Goal: Information Seeking & Learning: Learn about a topic

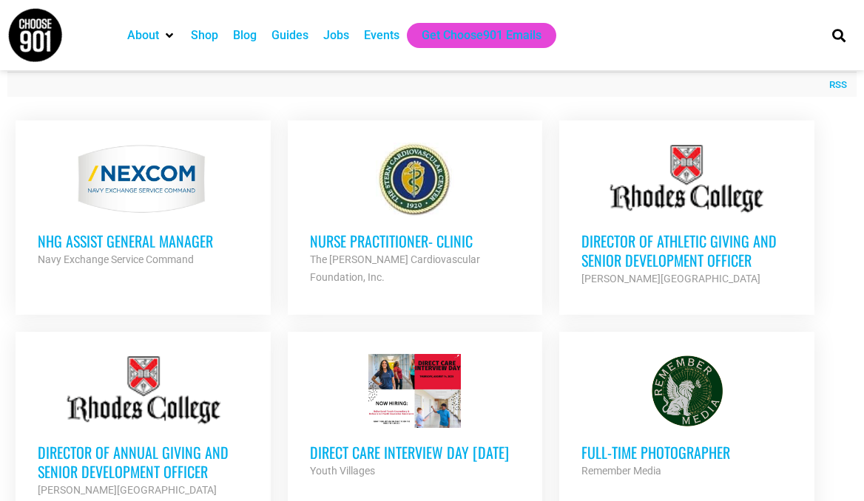
scroll to position [577, 0]
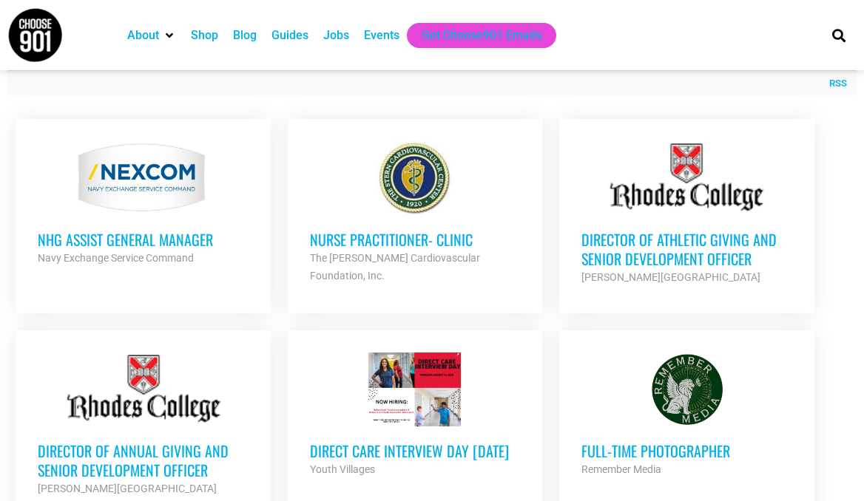
click at [637, 235] on h3 "Director of Athletic Giving and Senior Development Officer" at bounding box center [686, 249] width 210 height 38
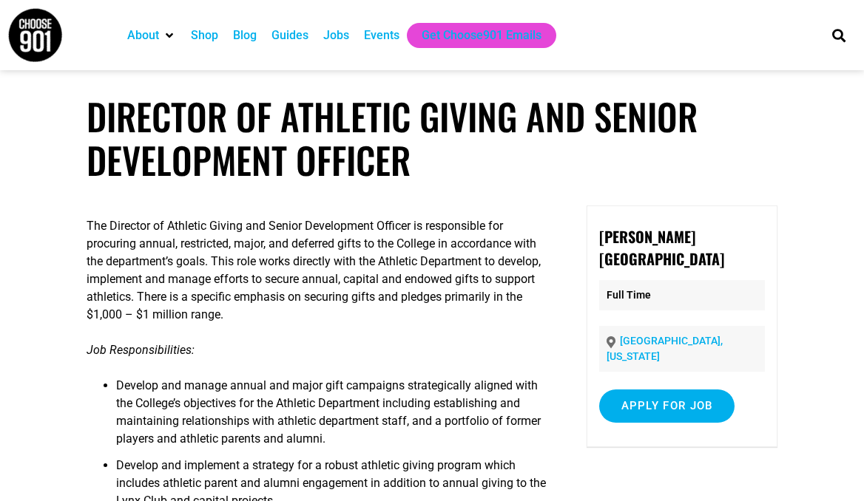
click at [344, 39] on div "Jobs" at bounding box center [336, 36] width 26 height 18
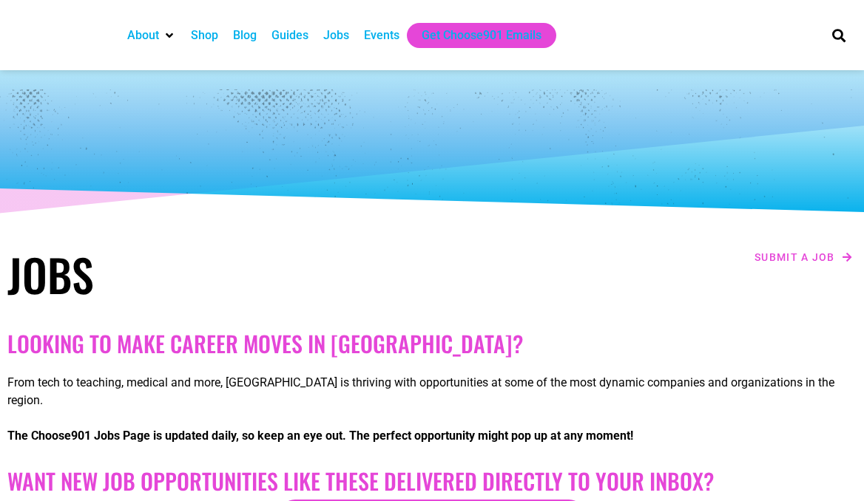
checkbox input "true"
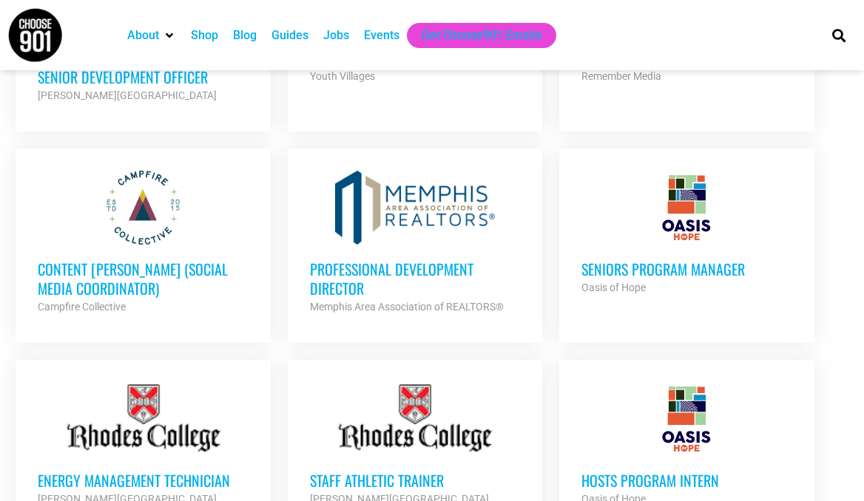
scroll to position [974, 0]
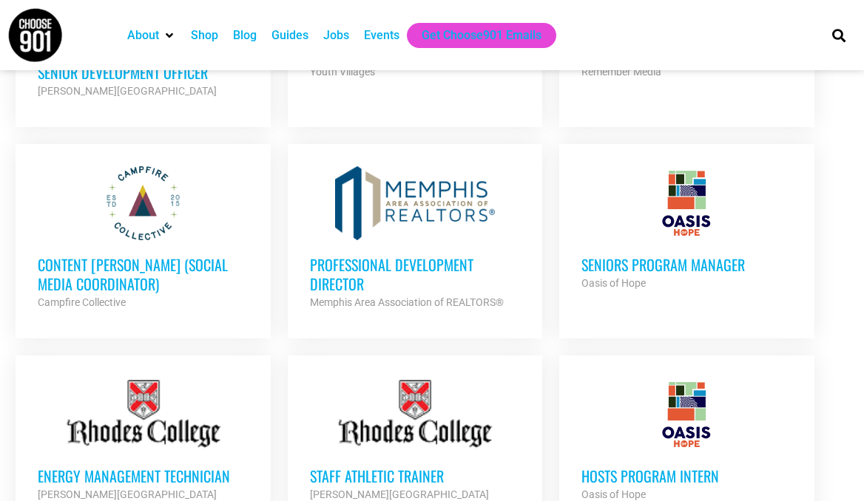
click at [347, 255] on h3 "Professional Development Director" at bounding box center [415, 274] width 210 height 38
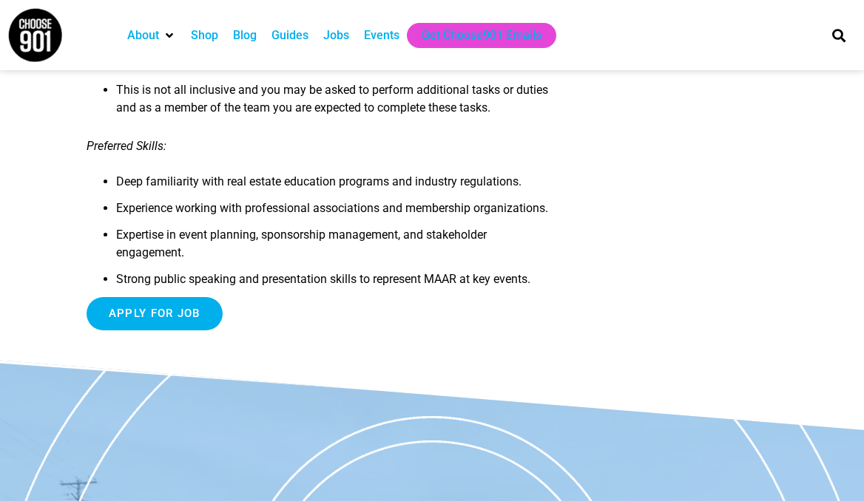
scroll to position [1800, 0]
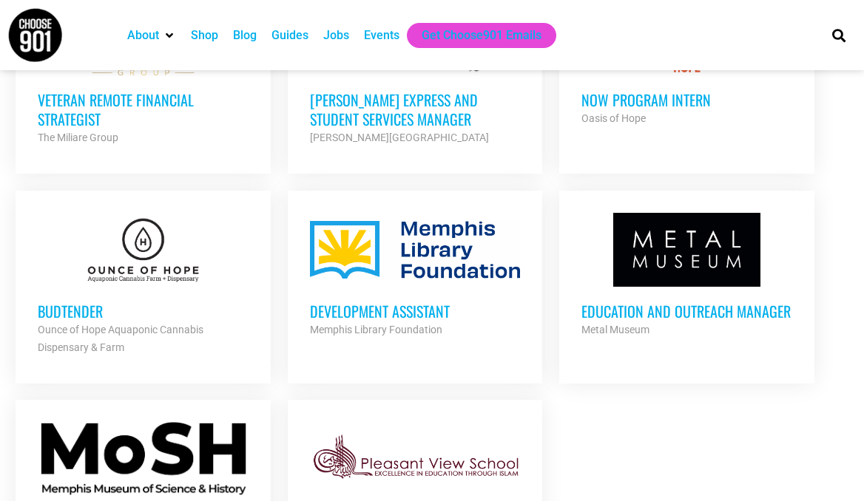
scroll to position [1548, 0]
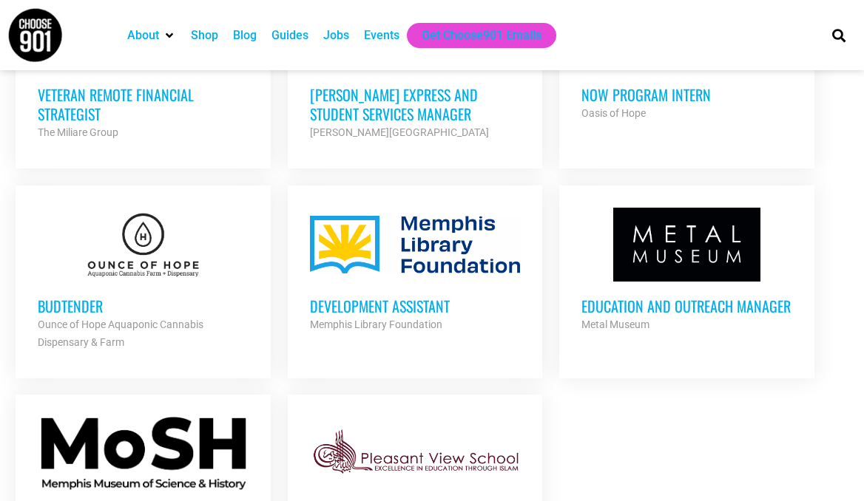
click at [58, 296] on h3 "Budtender" at bounding box center [143, 305] width 210 height 19
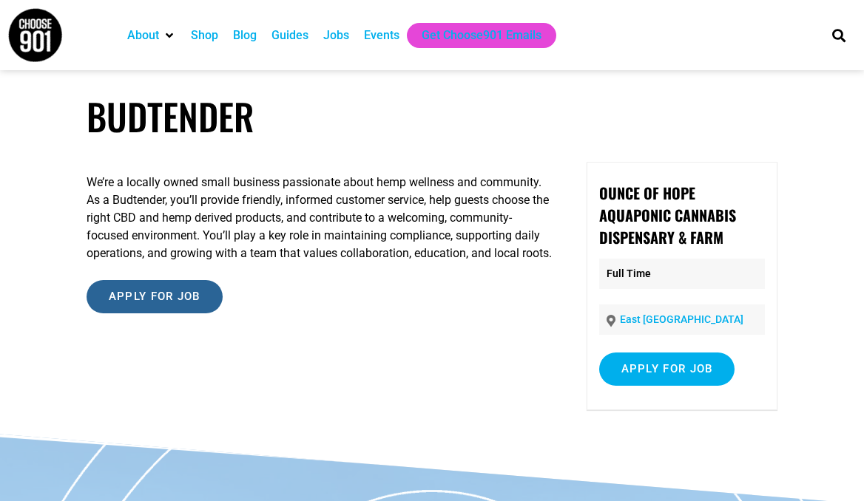
click at [166, 300] on input "Apply for job" at bounding box center [155, 296] width 136 height 33
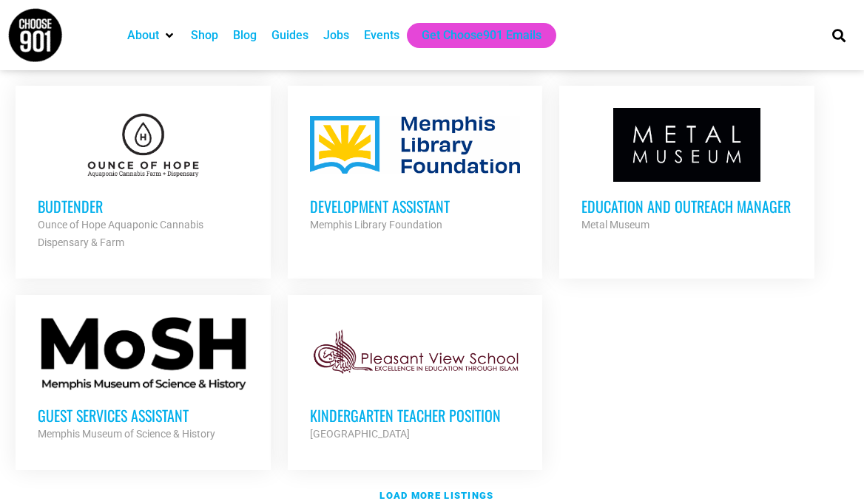
scroll to position [1665, 0]
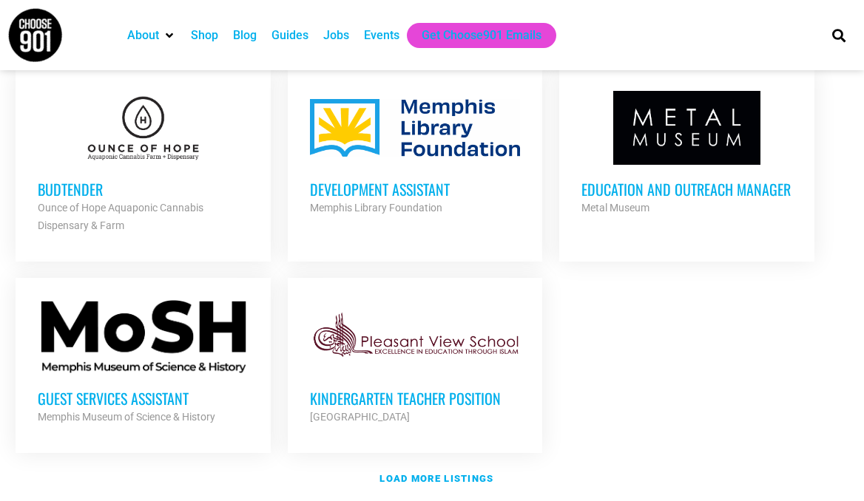
click at [397, 180] on h3 "Development Assistant" at bounding box center [415, 189] width 210 height 19
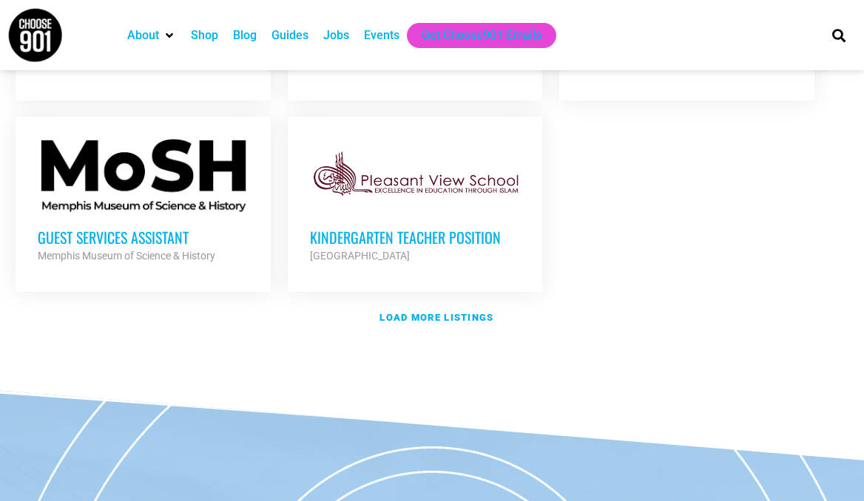
scroll to position [1862, 0]
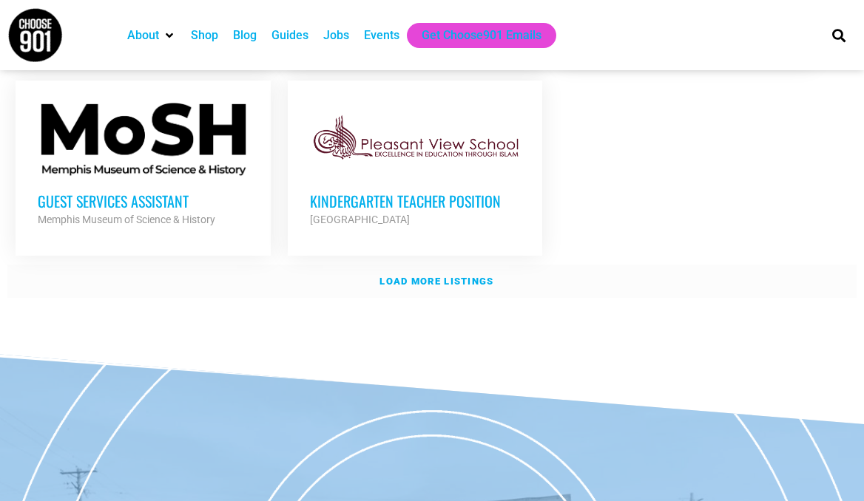
click at [445, 276] on strong "Load more listings" at bounding box center [436, 281] width 114 height 11
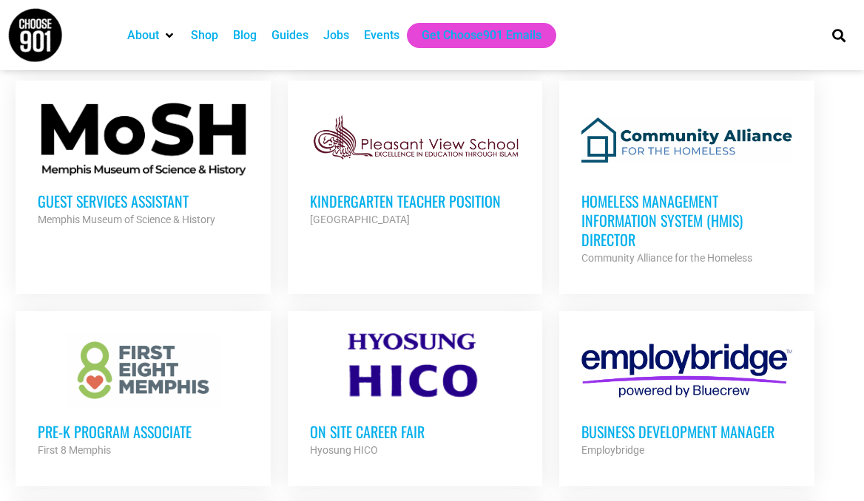
click at [699, 346] on div at bounding box center [686, 370] width 210 height 74
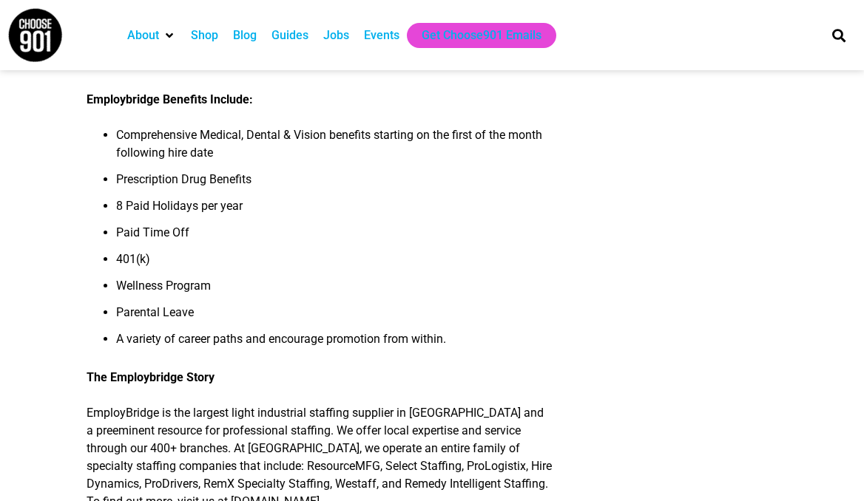
scroll to position [835, 0]
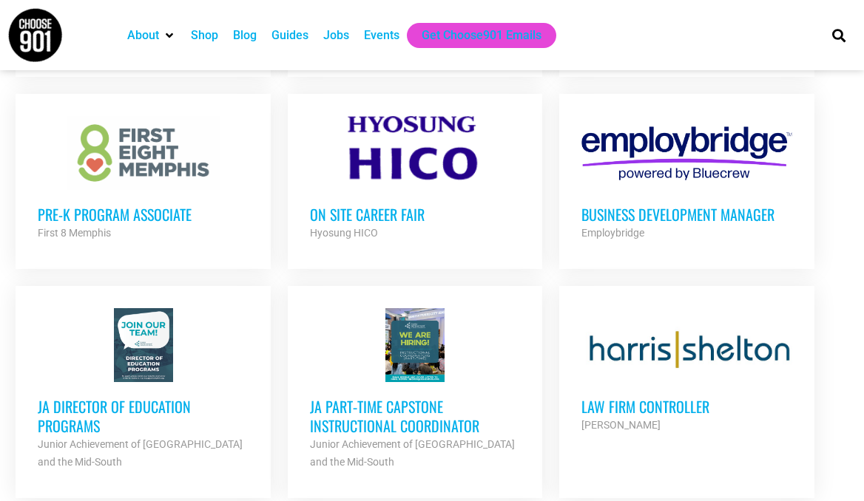
scroll to position [2075, 0]
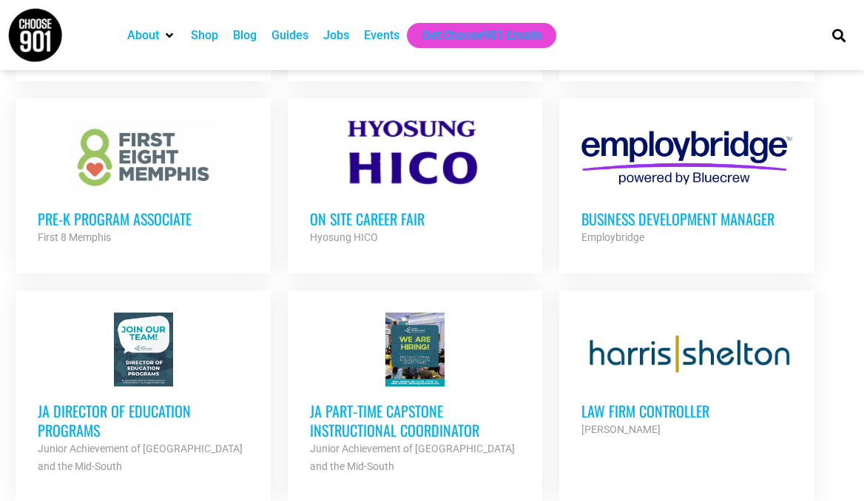
click at [172, 209] on h3 "Pre-K Program Associate" at bounding box center [143, 218] width 210 height 19
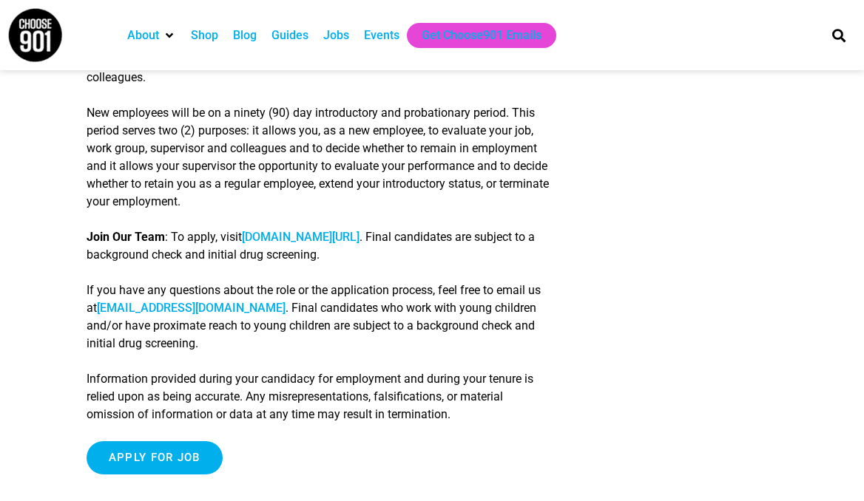
scroll to position [2384, 0]
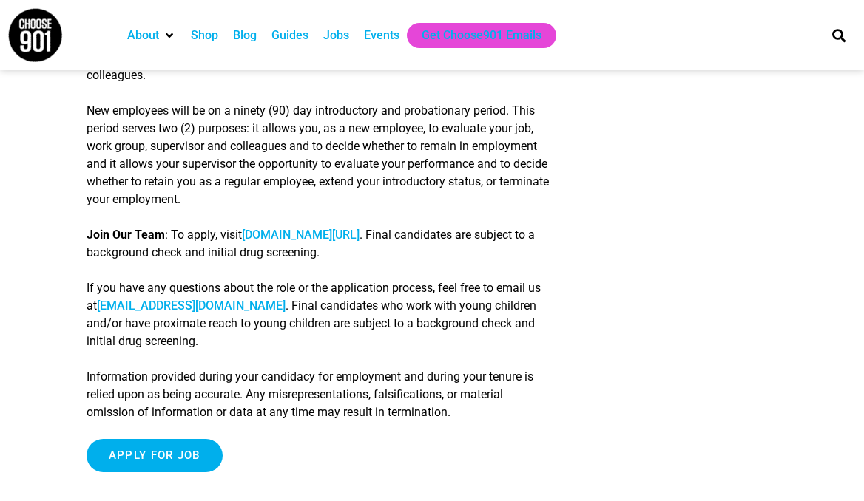
click at [321, 232] on link "[DOMAIN_NAME][URL]" at bounding box center [301, 235] width 118 height 14
click at [359, 237] on link "[DOMAIN_NAME][URL]" at bounding box center [301, 235] width 118 height 14
